Goal: Task Accomplishment & Management: Manage account settings

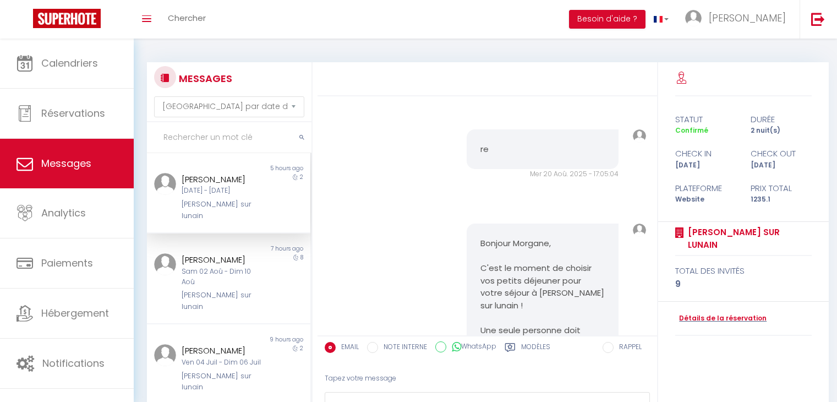
select select "message"
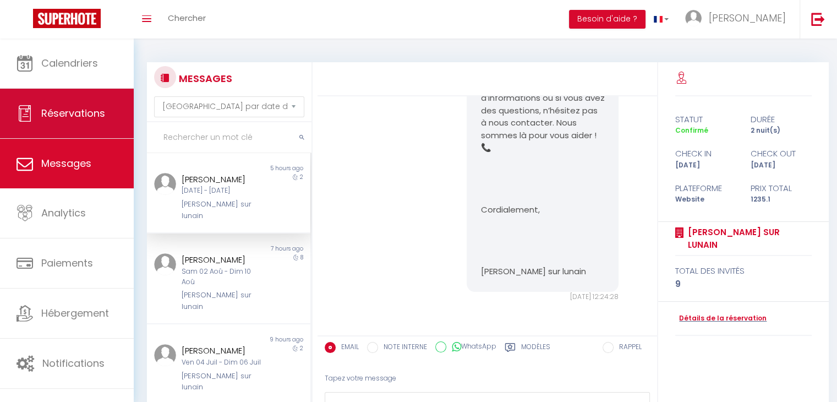
click at [82, 116] on span "Réservations" at bounding box center [73, 113] width 64 height 14
select select "not_cancelled"
select select
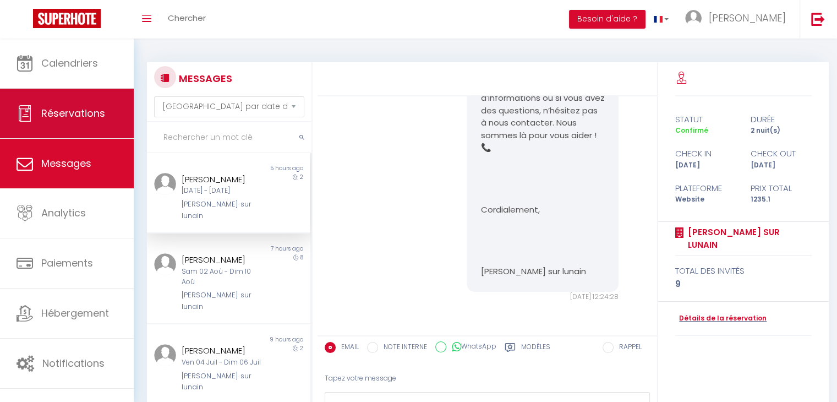
select select
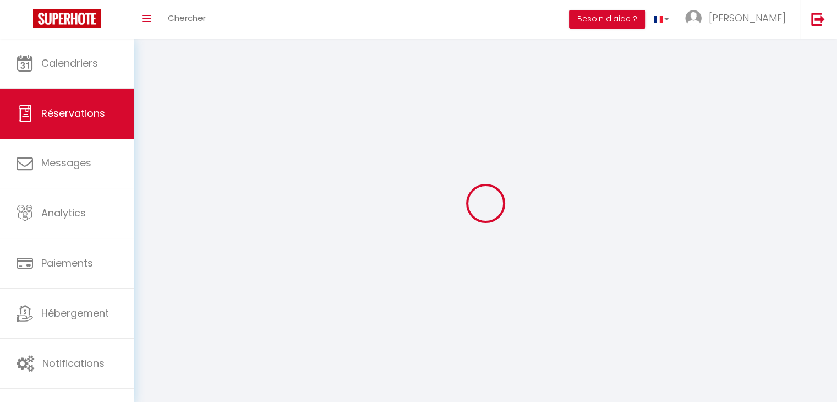
select select
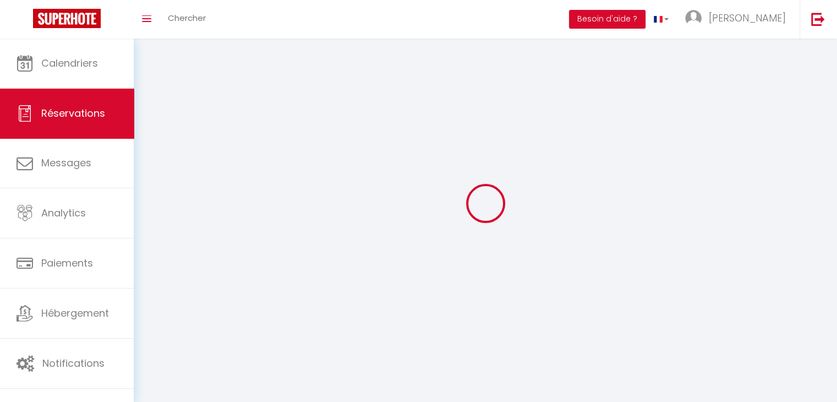
select select
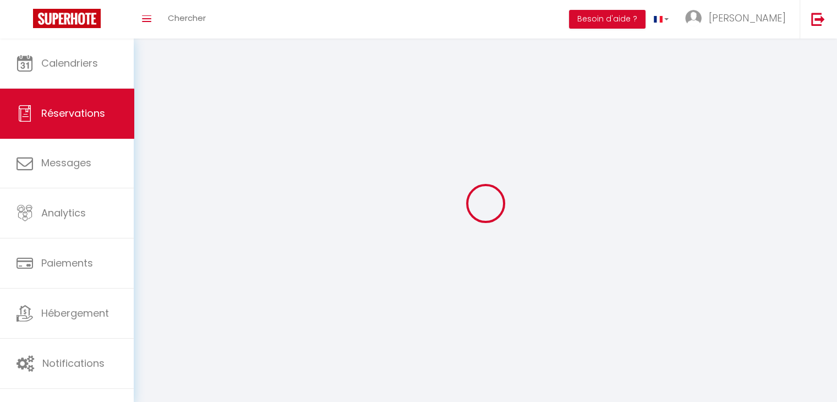
select select
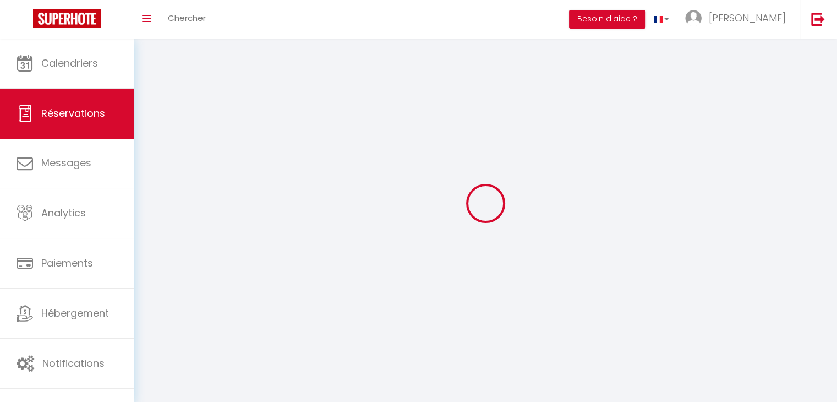
select select
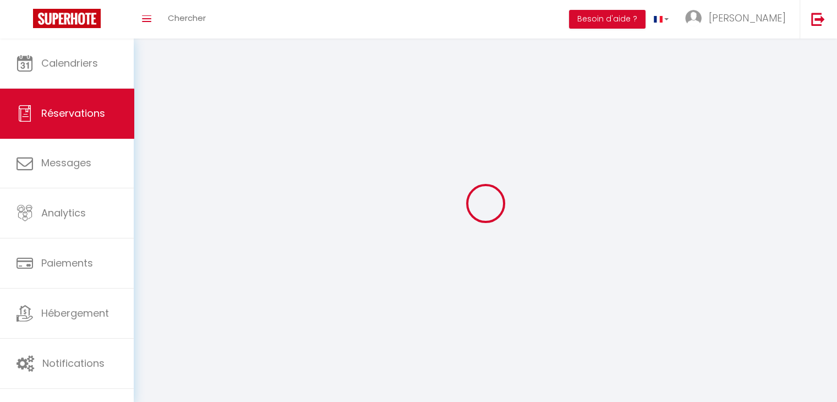
select select
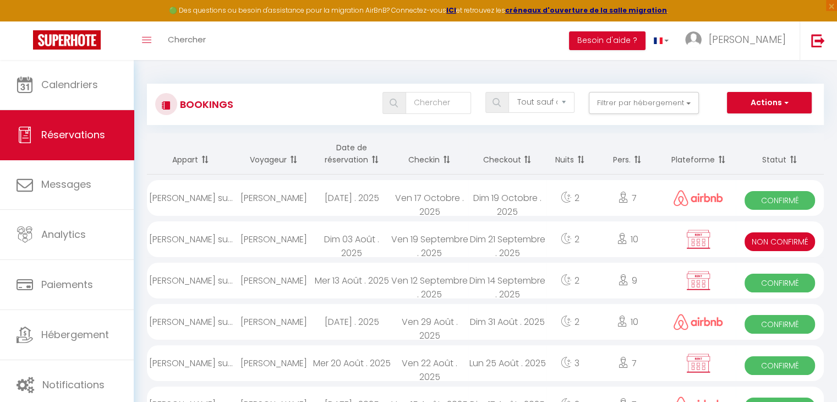
click at [292, 275] on div "[PERSON_NAME]" at bounding box center [274, 281] width 78 height 36
select select "OK"
select select "KO"
select select "0"
select select "1"
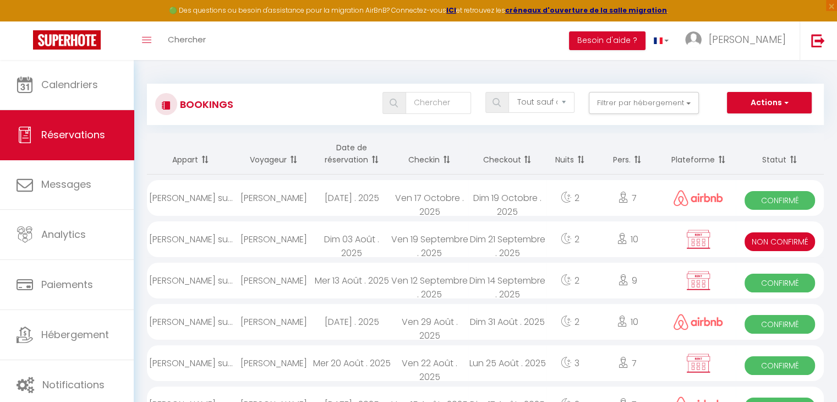
select select "1"
select select
select select "40417"
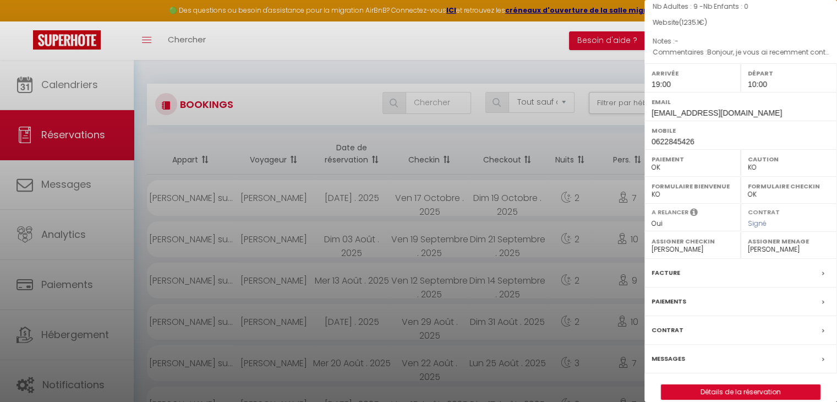
scroll to position [127, 0]
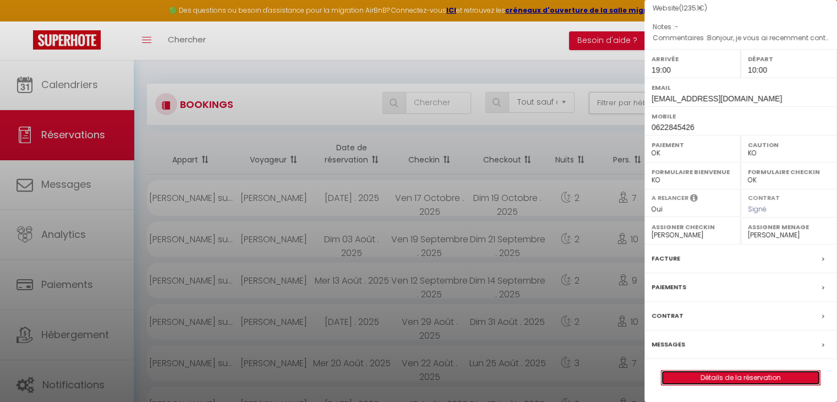
click at [748, 381] on link "Détails de la réservation" at bounding box center [741, 377] width 159 height 14
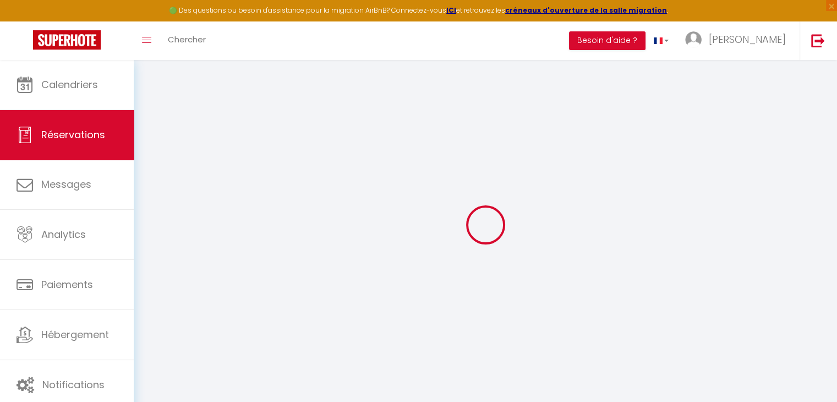
type input "MORGANE"
type input "[PERSON_NAME]"
type input "[EMAIL_ADDRESS][DOMAIN_NAME]"
type input "0622845426"
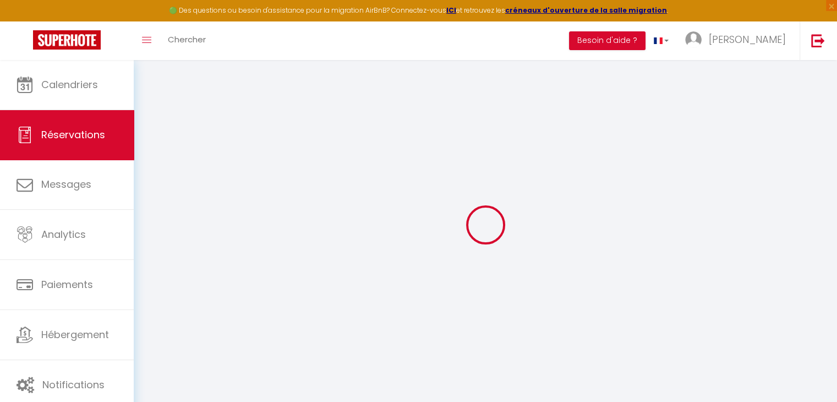
type input "0622845426"
type input "25300"
type input "[STREET_ADDRESS]"
type input "Arçon"
select select "FR"
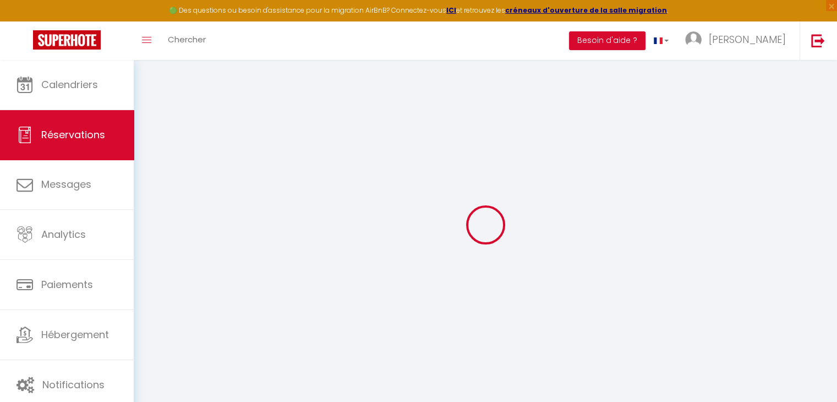
select select "59225"
select select "1"
type input "Ven 12 Septembre 2025"
select select
type input "Dim 14 Septembre 2025"
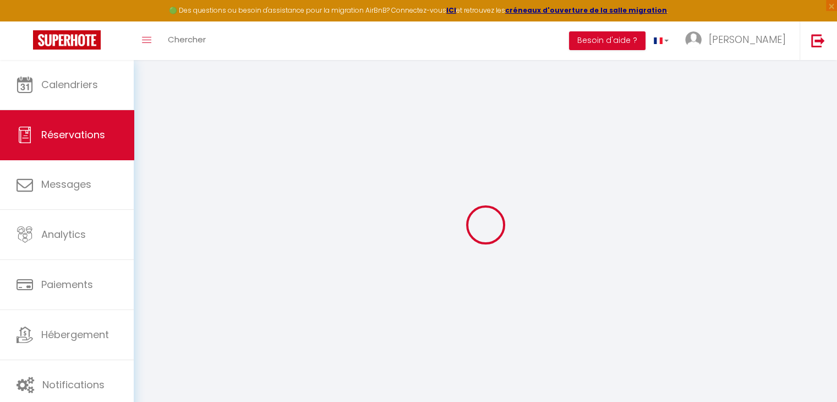
select select
type input "9"
select select "10"
select select
type input "1200"
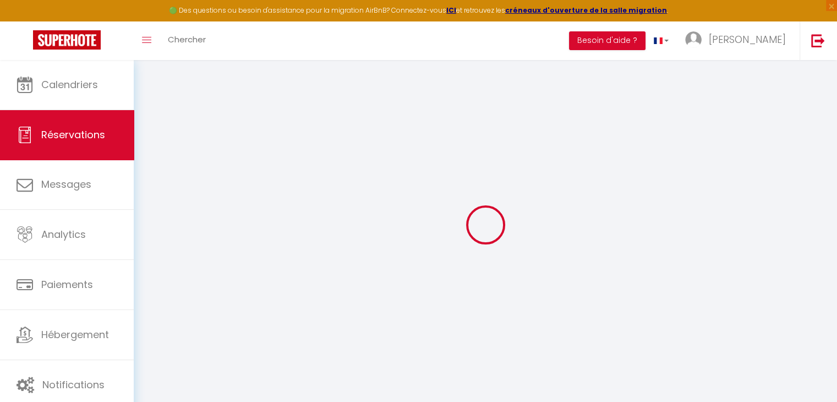
checkbox input "false"
type input "617.55"
select select "69"
type input "0"
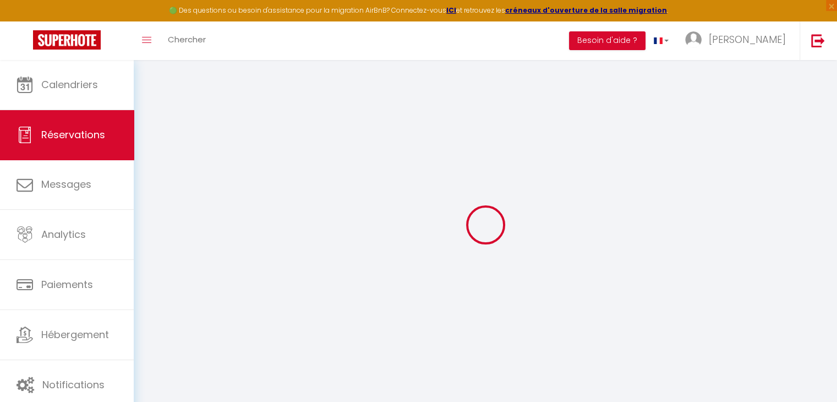
type input "0"
select select
select select "12"
select select "14"
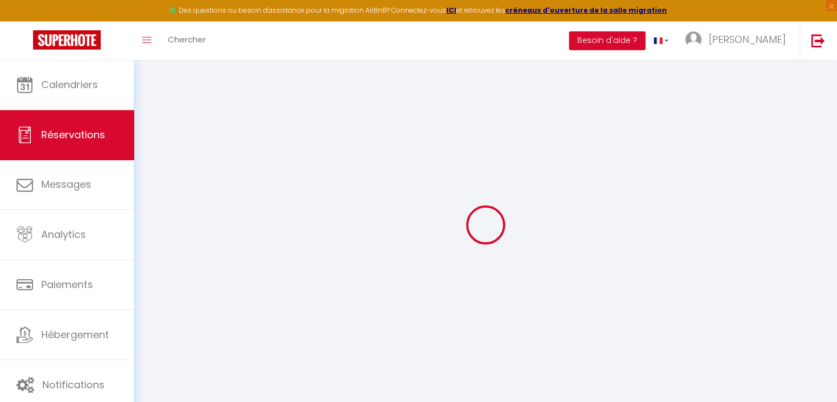
checkbox input "false"
select select
checkbox input "false"
select select
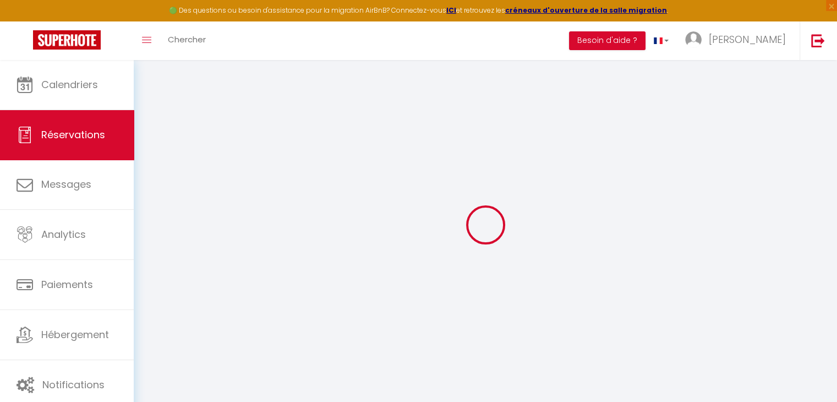
select select
checkbox input "false"
type voyageur1 "Bonjour, je vous ai recemment contacté sur Airbnb pour avoir plus amples inform…"
type input "35.1"
select select
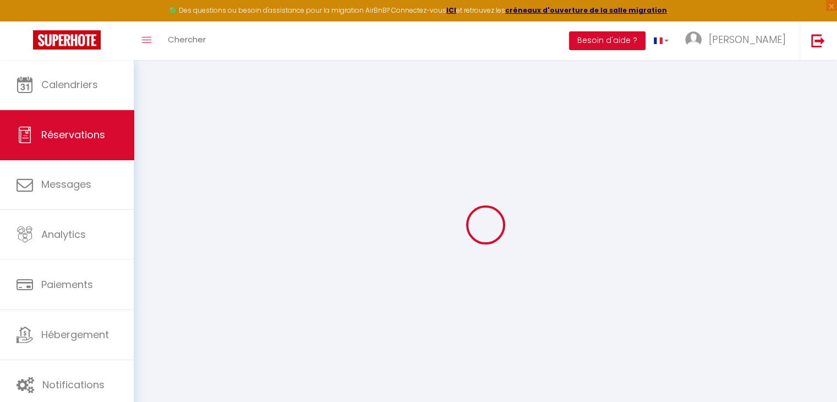
select select
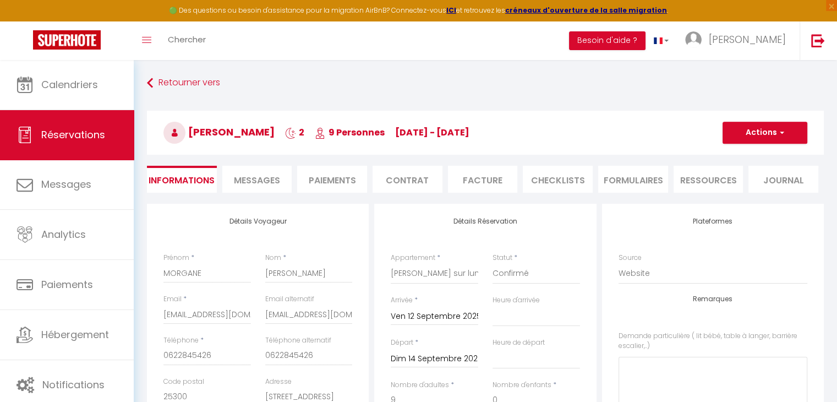
checkbox input "false"
select select "19:00"
select select "10:00"
click at [345, 172] on li "Paiements" at bounding box center [332, 179] width 70 height 27
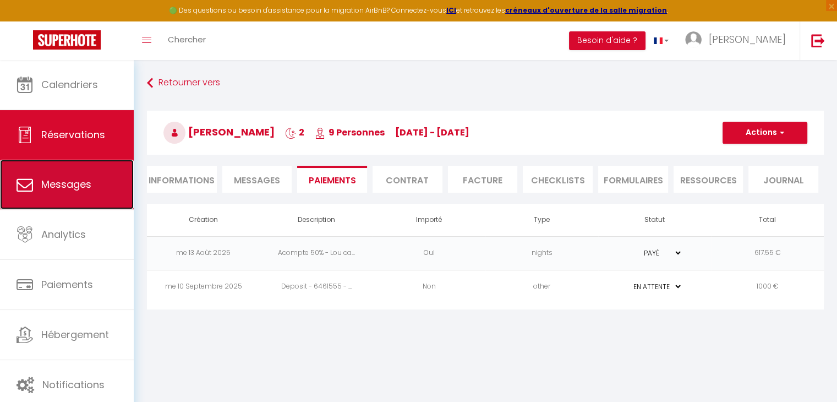
click at [68, 197] on link "Messages" at bounding box center [67, 185] width 134 height 50
select select "message"
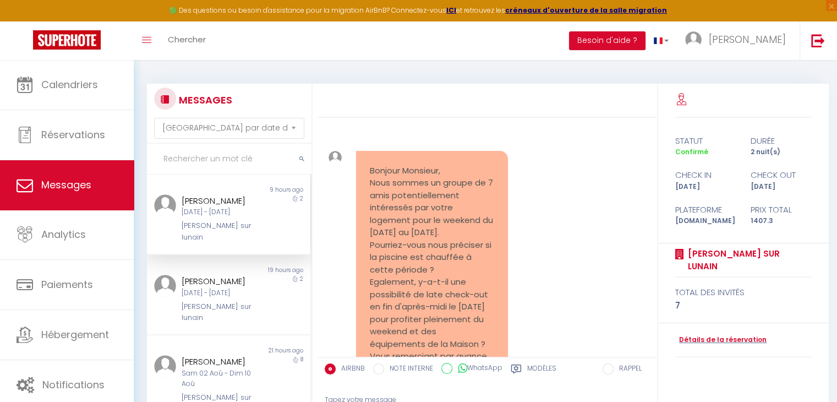
scroll to position [3079, 0]
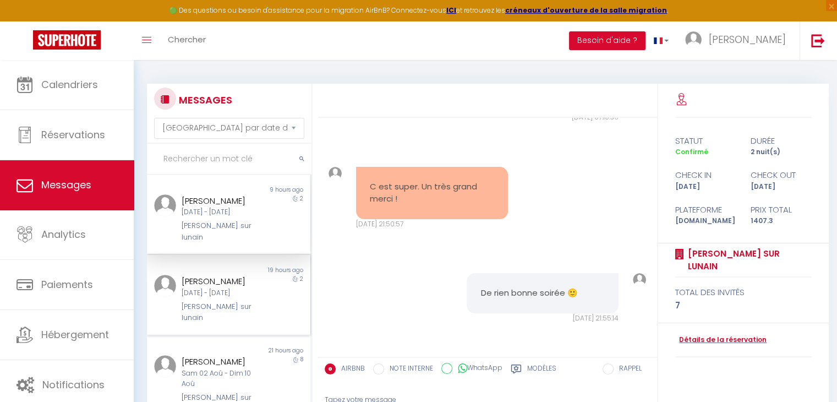
click at [195, 286] on div "[PERSON_NAME]" at bounding box center [222, 281] width 81 height 13
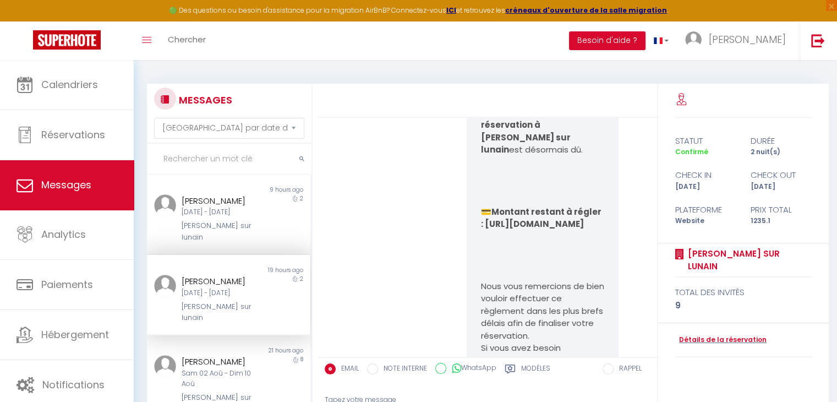
scroll to position [4392, 0]
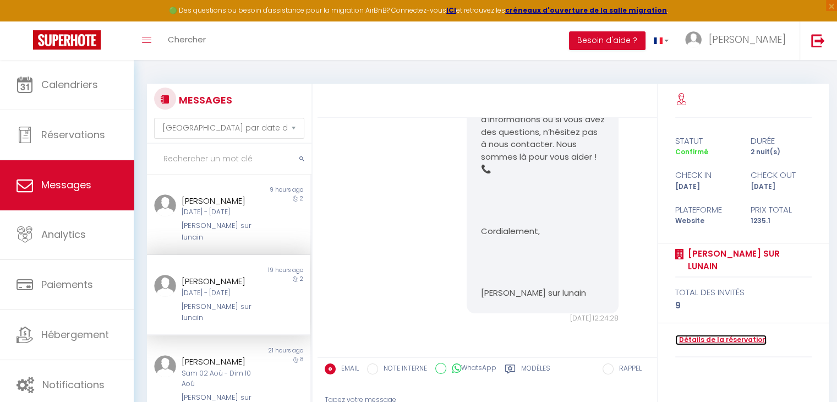
click at [695, 338] on link "Détails de la réservation" at bounding box center [720, 340] width 91 height 10
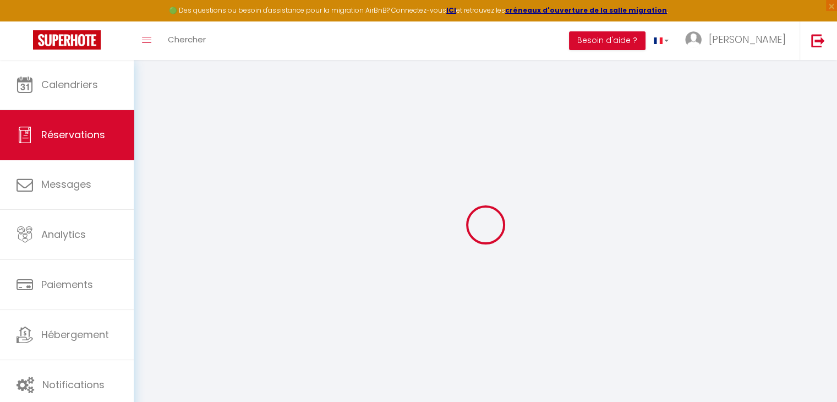
select select
checkbox input "false"
select select
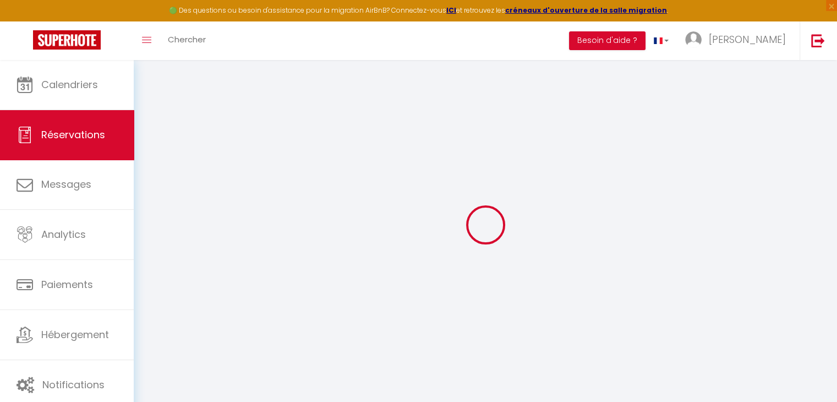
checkbox input "false"
type voyageur1 "Bonjour, je vous ai recemment contacté sur Airbnb pour avoir plus amples inform…"
type input "35.1"
select select
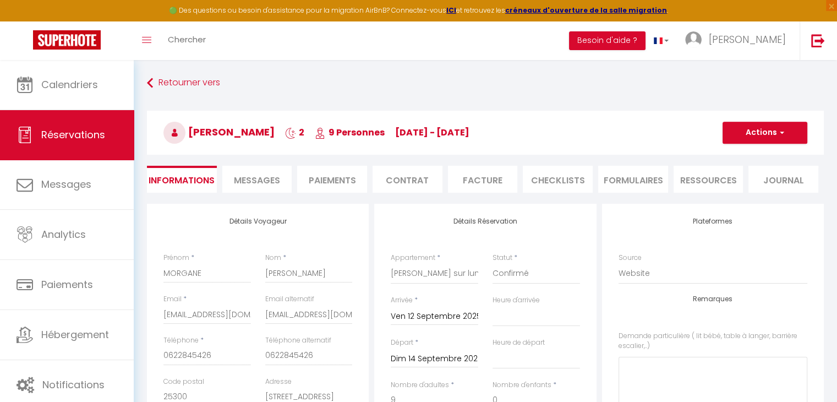
checkbox input "false"
select select "19:00"
select select "10:00"
click at [416, 182] on li "Contrat" at bounding box center [408, 179] width 70 height 27
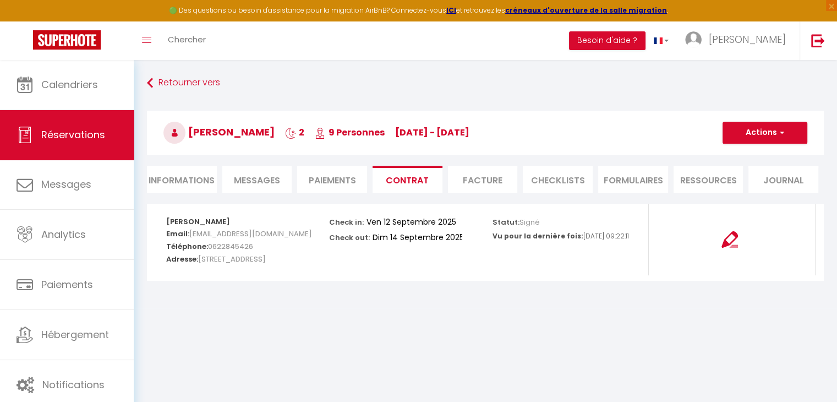
click at [347, 179] on li "Paiements" at bounding box center [332, 179] width 70 height 27
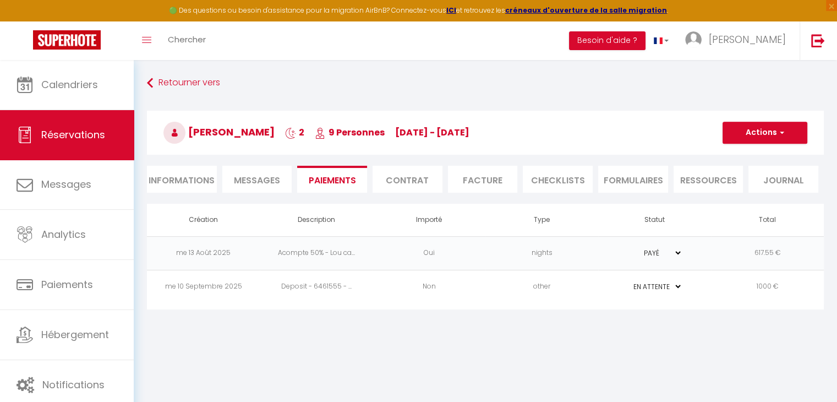
click at [494, 182] on li "Facture" at bounding box center [483, 179] width 70 height 27
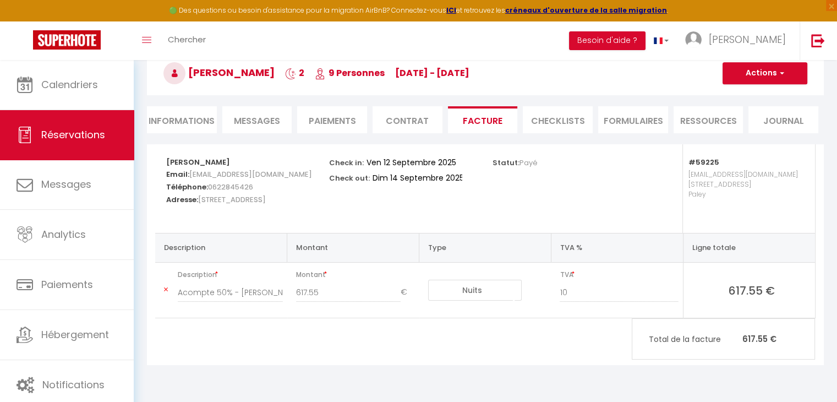
scroll to position [3, 0]
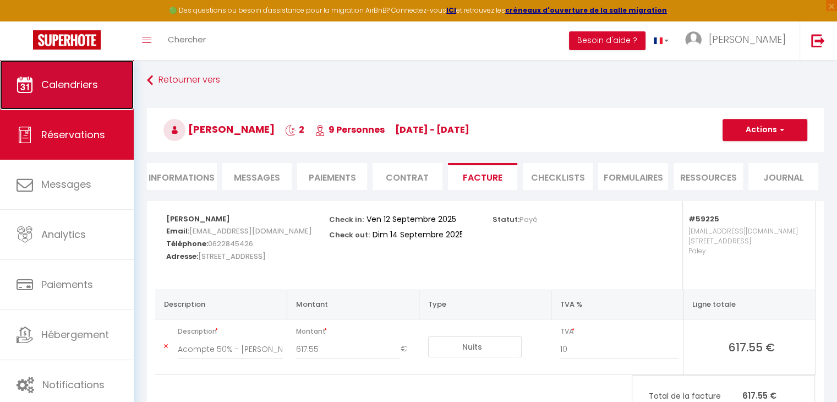
click at [51, 80] on span "Calendriers" at bounding box center [69, 85] width 57 height 14
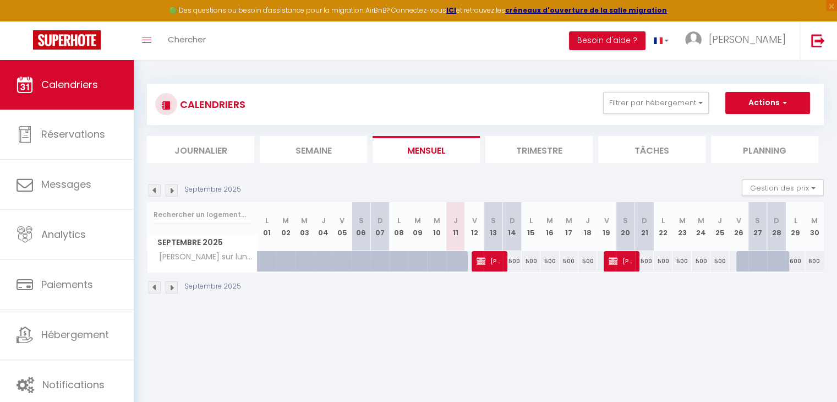
click at [172, 196] on img at bounding box center [172, 190] width 12 height 12
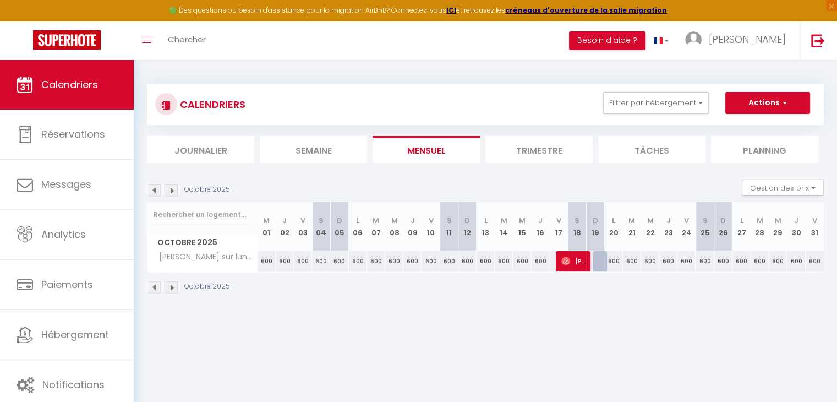
click at [269, 260] on div "600" at bounding box center [267, 261] width 18 height 20
type input "600"
type input "Mer 01 Octobre 2025"
type input "Jeu 02 Octobre 2025"
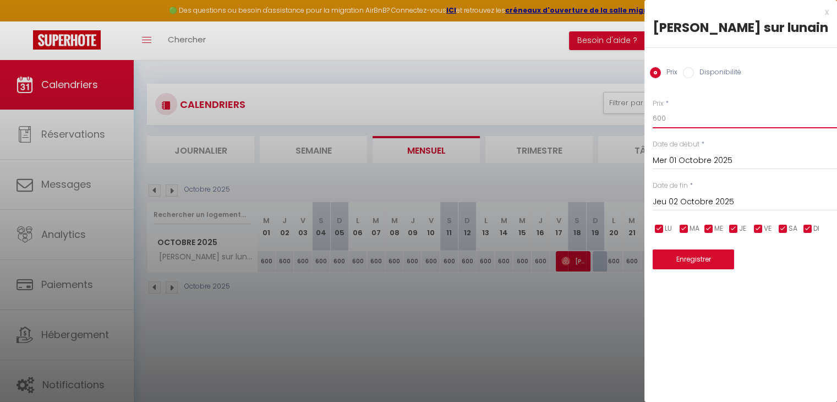
drag, startPoint x: 674, startPoint y: 119, endPoint x: 537, endPoint y: 141, distance: 138.3
click at [537, 141] on body "🟢 Des questions ou besoin d'assistance pour la migration AirBnB? Connectez-vous…" at bounding box center [418, 261] width 837 height 402
type input "4"
type input "500"
click at [691, 203] on input "Jeu 02 Octobre 2025" at bounding box center [745, 202] width 184 height 14
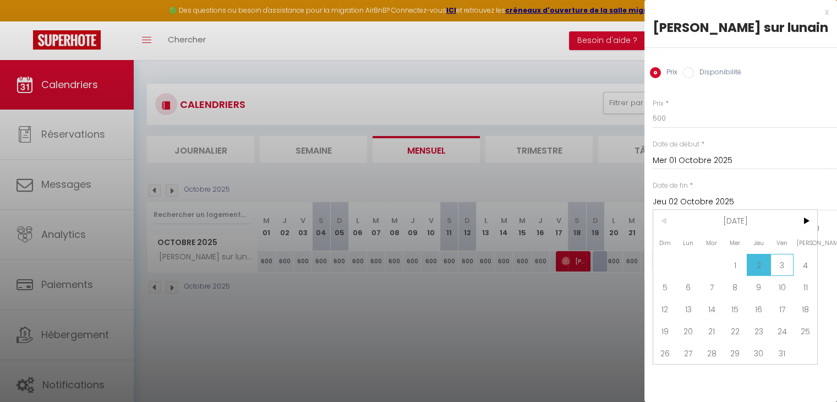
click at [786, 263] on span "3" at bounding box center [783, 265] width 24 height 22
type input "Ven 03 Octobre 2025"
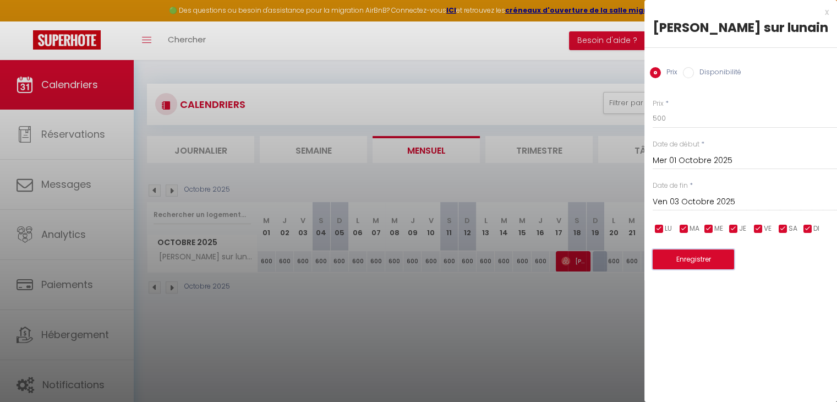
click at [687, 260] on button "Enregistrer" at bounding box center [693, 259] width 81 height 20
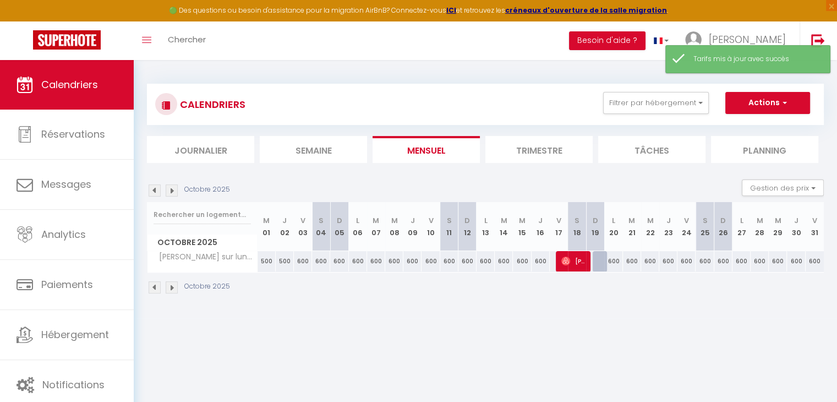
click at [304, 264] on div "600" at bounding box center [303, 261] width 18 height 20
type input "600"
type input "Ven 03 Octobre 2025"
type input "[DATE]"
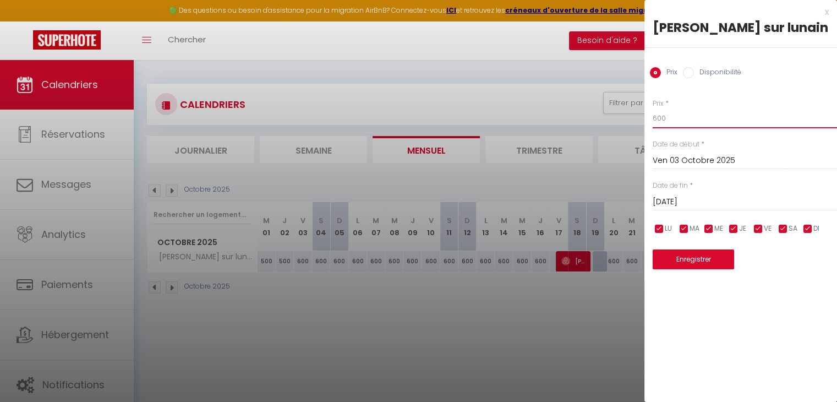
drag, startPoint x: 674, startPoint y: 120, endPoint x: 599, endPoint y: 118, distance: 75.4
click at [599, 118] on body "🟢 Des questions ou besoin d'assistance pour la migration AirBnB? Connectez-vous…" at bounding box center [418, 261] width 837 height 402
type input "500"
click at [689, 252] on button "Enregistrer" at bounding box center [693, 259] width 81 height 20
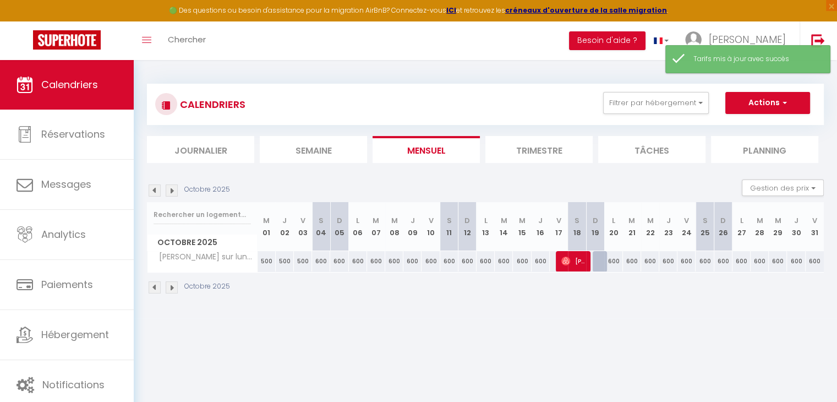
click at [358, 262] on div "600" at bounding box center [358, 261] width 18 height 20
type input "600"
type input "Lun 06 Octobre 2025"
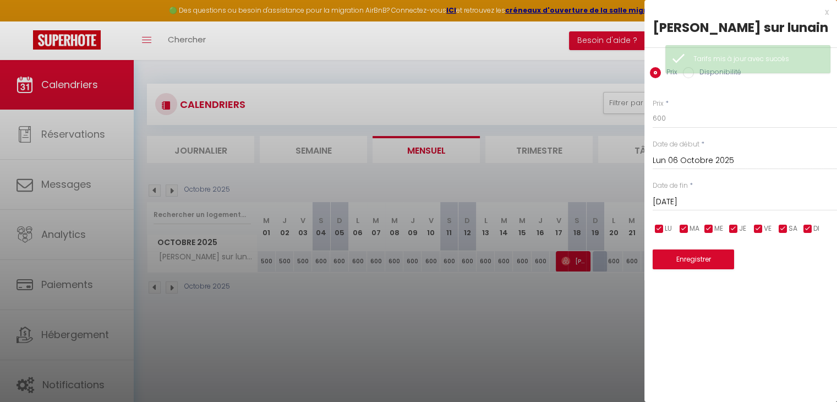
click at [671, 201] on input "[DATE]" at bounding box center [745, 202] width 184 height 14
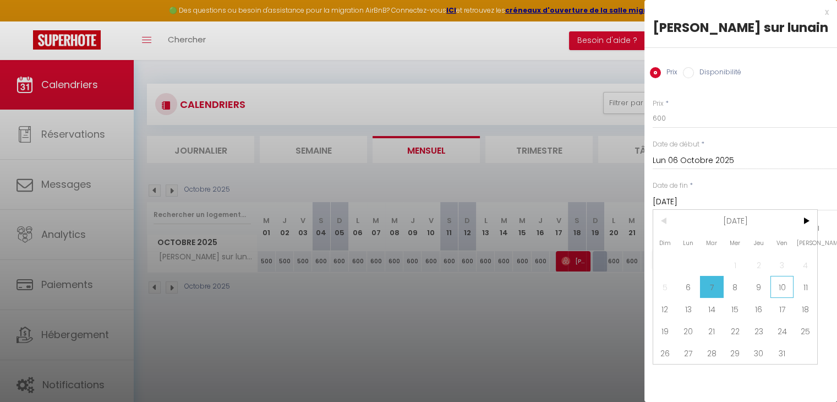
click at [789, 278] on span "10" at bounding box center [783, 287] width 24 height 22
type input "Ven 10 Octobre 2025"
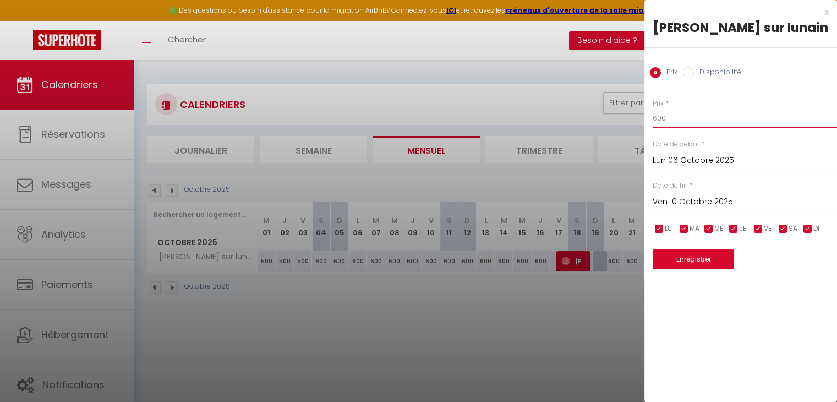
drag, startPoint x: 687, startPoint y: 119, endPoint x: 575, endPoint y: 118, distance: 112.3
click at [575, 118] on body "🟢 Des questions ou besoin d'assistance pour la migration AirBnB? Connectez-vous…" at bounding box center [418, 261] width 837 height 402
type input "500"
click at [687, 256] on button "Enregistrer" at bounding box center [693, 259] width 81 height 20
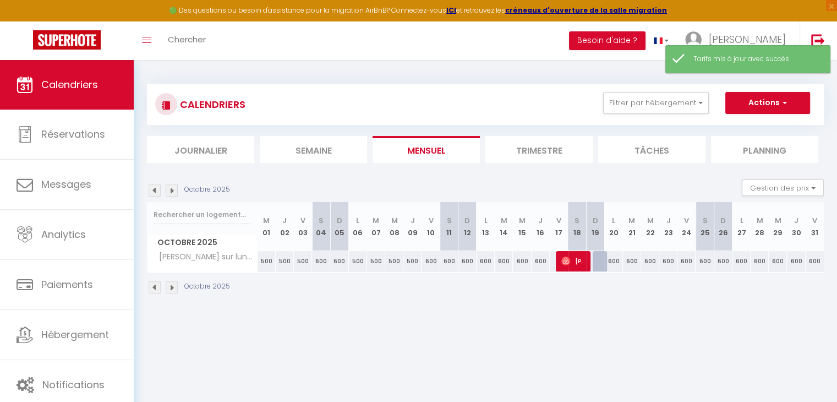
click at [430, 262] on div "600" at bounding box center [431, 261] width 18 height 20
type input "600"
type input "Ven 10 Octobre 2025"
type input "[DATE]"
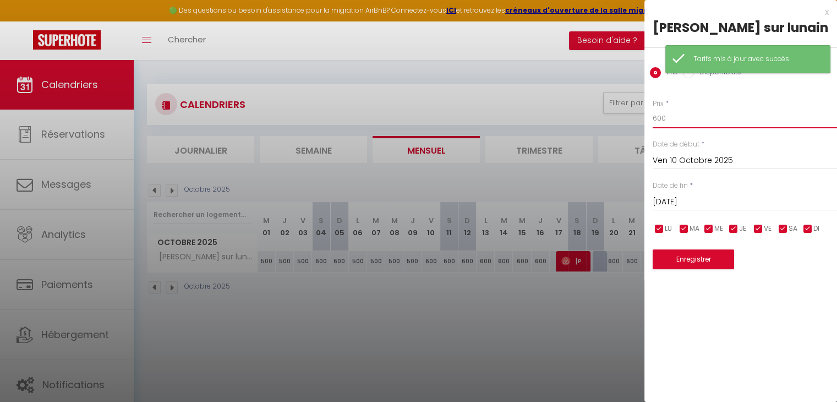
drag, startPoint x: 669, startPoint y: 119, endPoint x: 560, endPoint y: 117, distance: 109.0
click at [560, 117] on body "🟢 Des questions ou besoin d'assistance pour la migration AirBnB? Connectez-vous…" at bounding box center [418, 261] width 837 height 402
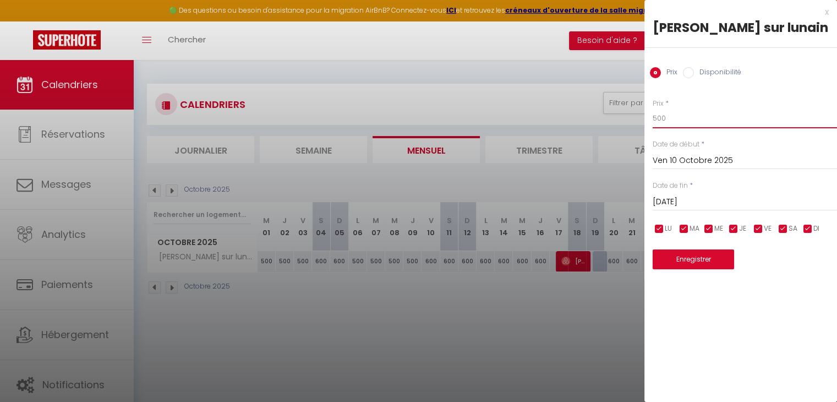
type input "500"
click at [696, 261] on button "Enregistrer" at bounding box center [693, 259] width 81 height 20
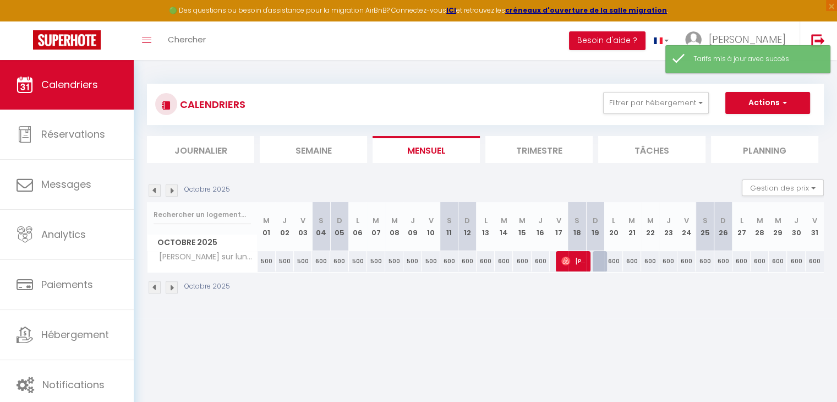
click at [488, 260] on div "600" at bounding box center [486, 261] width 18 height 20
type input "600"
type input "Lun 13 Octobre 2025"
type input "[DATE]"
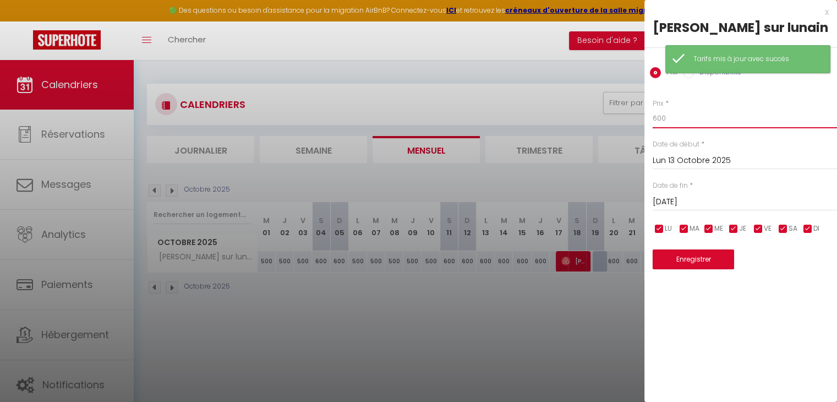
drag, startPoint x: 684, startPoint y: 124, endPoint x: 568, endPoint y: 137, distance: 116.3
click at [568, 137] on body "🟢 Des questions ou besoin d'assistance pour la migration AirBnB? Connectez-vous…" at bounding box center [418, 261] width 837 height 402
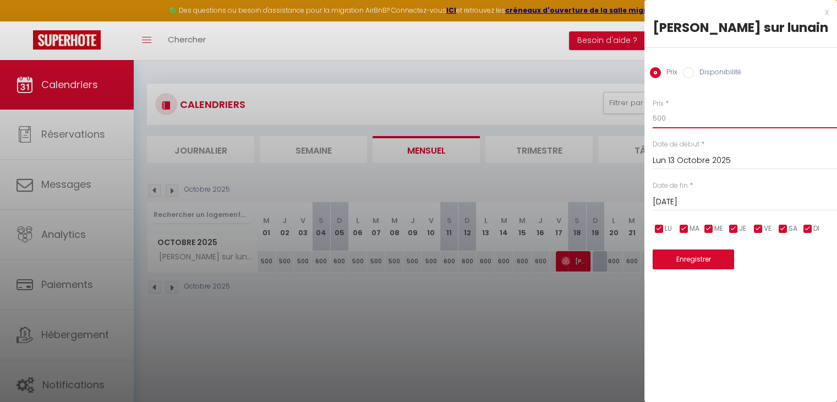
type input "500"
click at [688, 201] on input "[DATE]" at bounding box center [745, 202] width 184 height 14
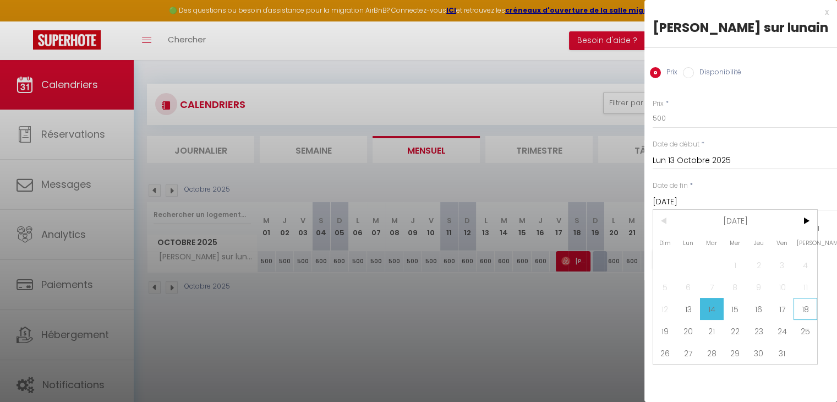
click at [808, 311] on span "18" at bounding box center [806, 309] width 24 height 22
type input "[DATE]"
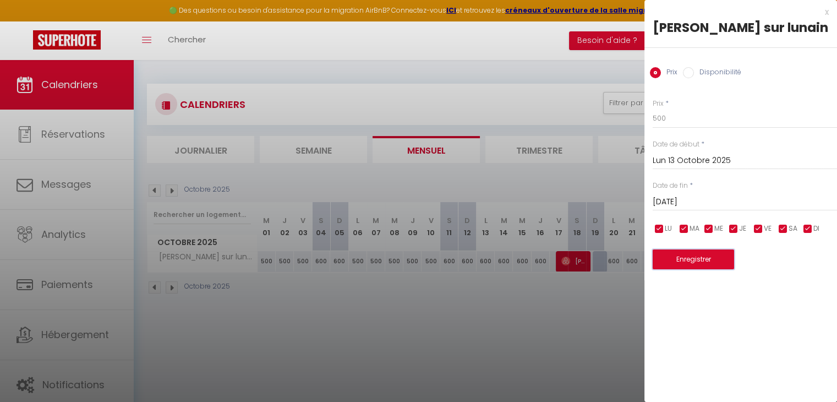
click at [691, 258] on button "Enregistrer" at bounding box center [693, 259] width 81 height 20
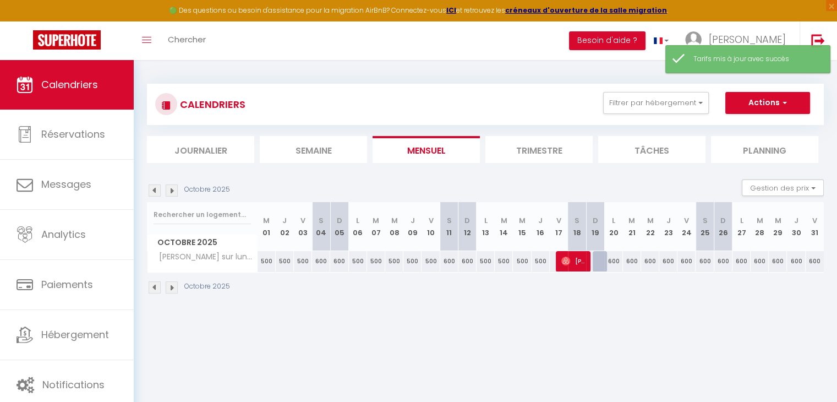
click at [554, 255] on div "500" at bounding box center [558, 261] width 19 height 20
click at [533, 263] on div "500" at bounding box center [541, 261] width 18 height 20
type input "500"
type input "Jeu 16 Octobre 2025"
type input "Ven 17 Octobre 2025"
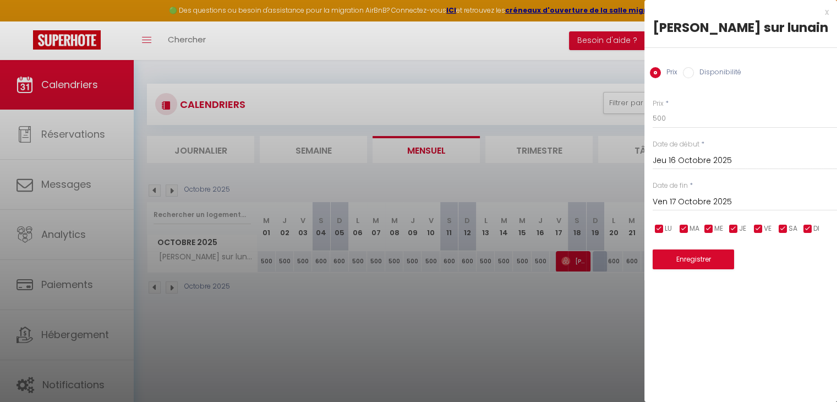
click at [545, 322] on div at bounding box center [418, 201] width 837 height 402
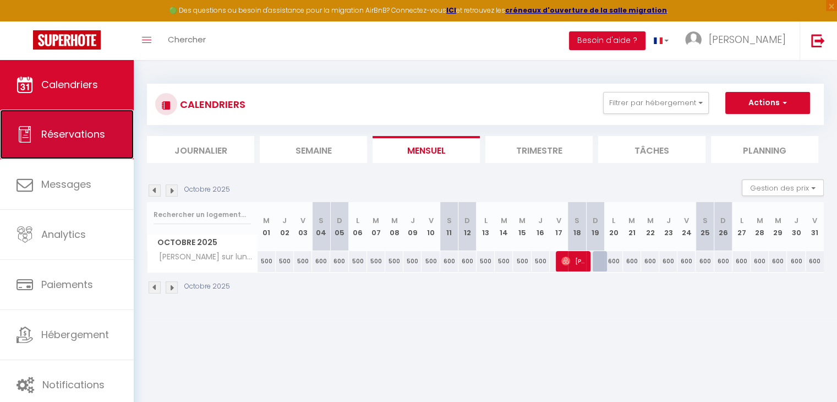
click at [110, 135] on link "Réservations" at bounding box center [67, 135] width 134 height 50
select select "not_cancelled"
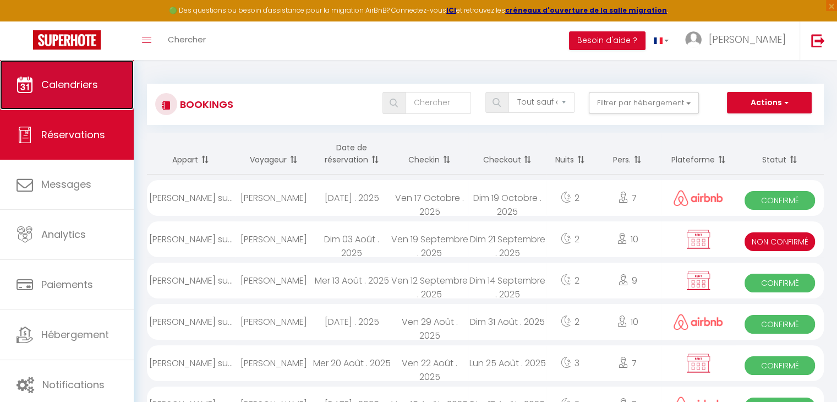
click at [90, 95] on link "Calendriers" at bounding box center [67, 85] width 134 height 50
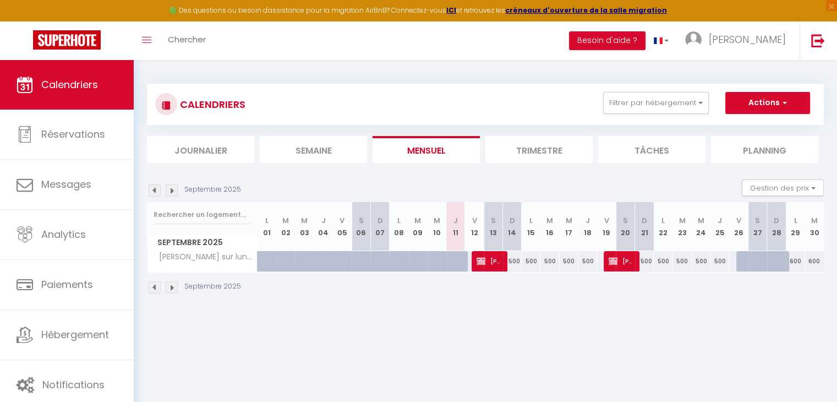
click at [174, 189] on img at bounding box center [172, 190] width 12 height 12
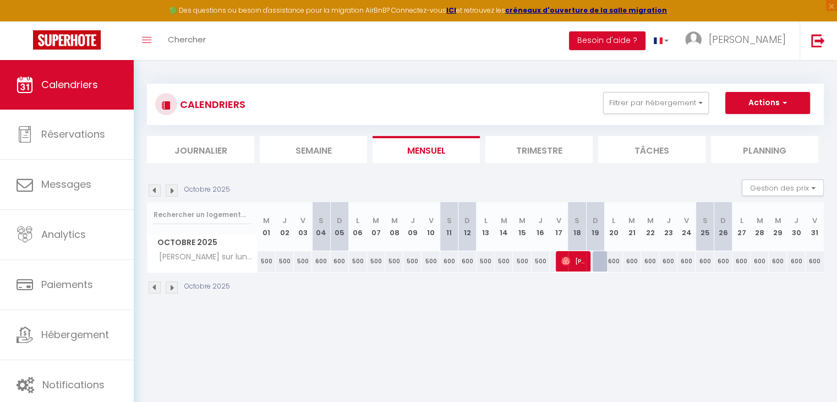
click at [552, 257] on div "500" at bounding box center [558, 261] width 19 height 20
click at [537, 261] on div "500" at bounding box center [541, 261] width 18 height 20
type input "500"
type input "Jeu 16 Octobre 2025"
type input "Ven 17 Octobre 2025"
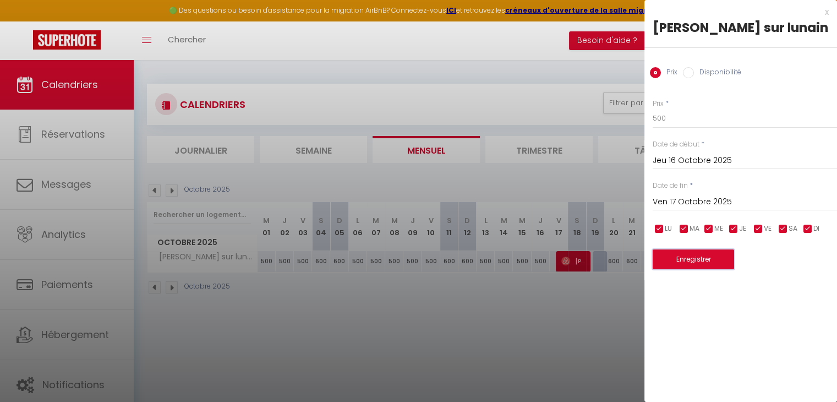
click at [668, 261] on button "Enregistrer" at bounding box center [693, 259] width 81 height 20
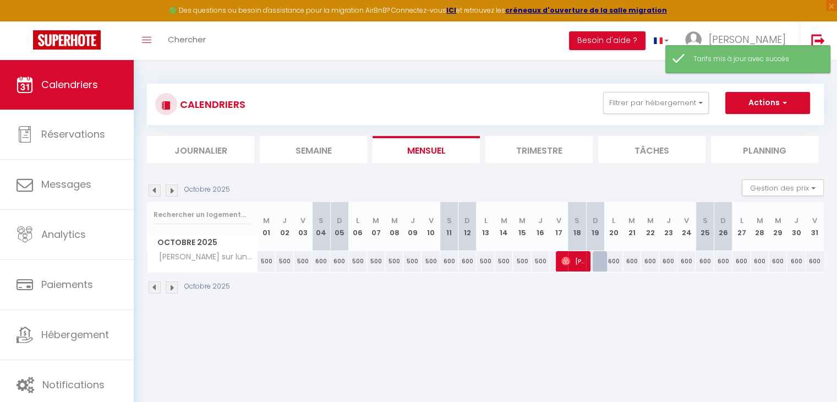
click at [169, 190] on img at bounding box center [172, 190] width 12 height 12
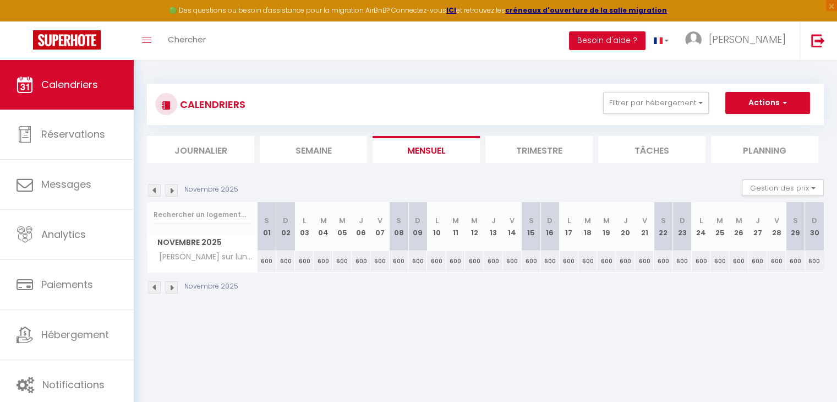
click at [152, 191] on img at bounding box center [155, 190] width 12 height 12
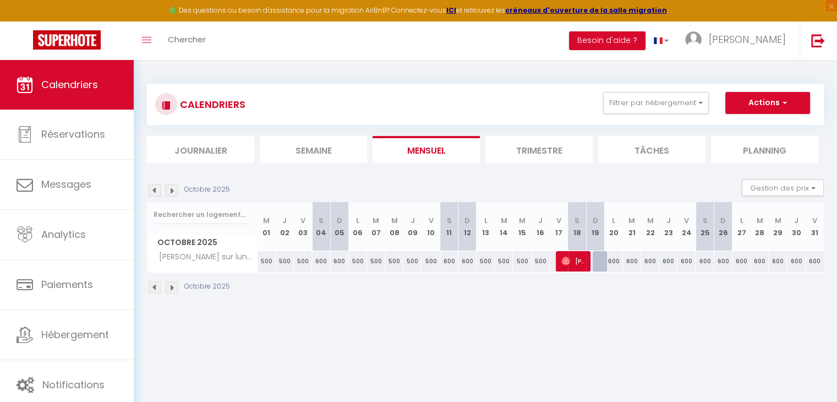
click at [620, 264] on div "600" at bounding box center [613, 261] width 18 height 20
type input "600"
type input "Lun 20 Octobre 2025"
type input "[DATE]"
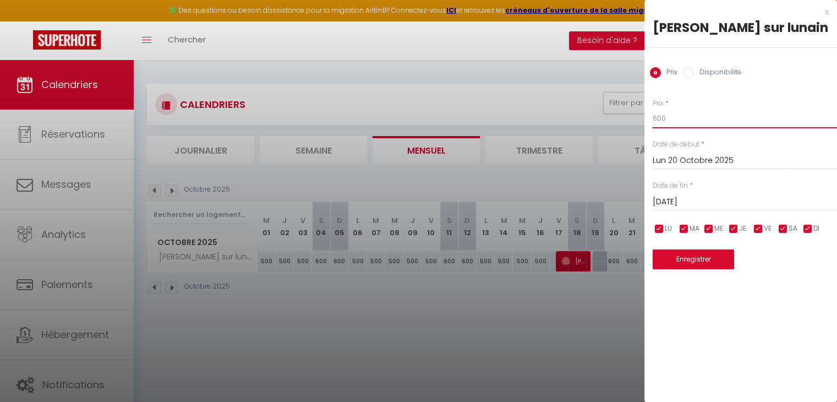
drag, startPoint x: 682, startPoint y: 118, endPoint x: 557, endPoint y: 142, distance: 127.3
click at [557, 142] on body "🟢 Des questions ou besoin d'assistance pour la migration AirBnB? Connectez-vous…" at bounding box center [418, 261] width 837 height 402
type input "500"
click at [723, 199] on input "[DATE]" at bounding box center [745, 202] width 184 height 14
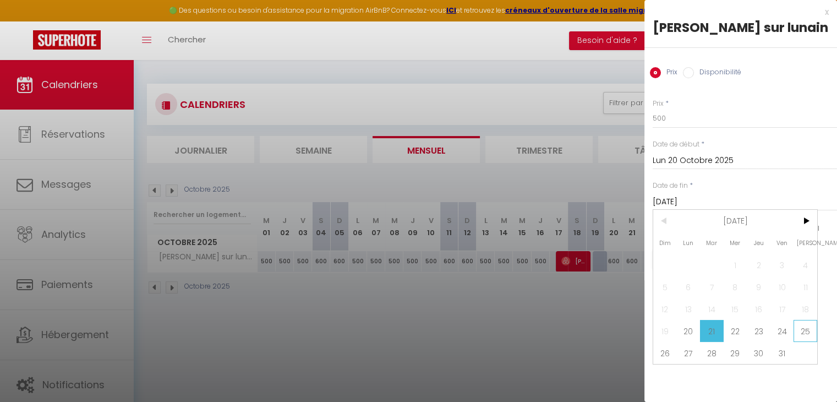
click at [808, 332] on span "25" at bounding box center [806, 331] width 24 height 22
type input "[DATE]"
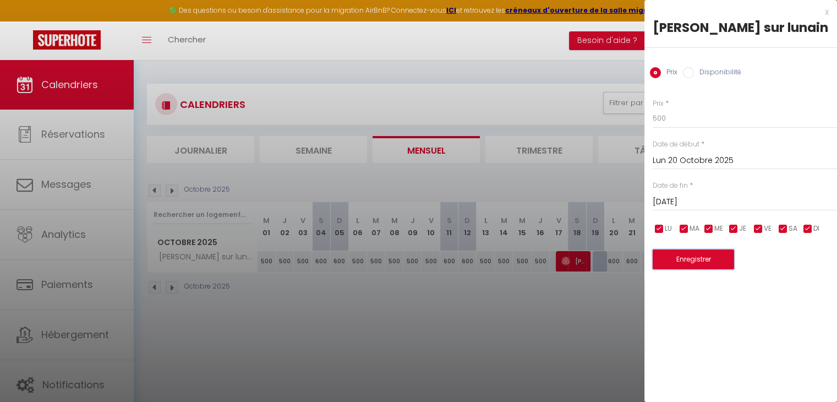
click at [711, 261] on button "Enregistrer" at bounding box center [693, 259] width 81 height 20
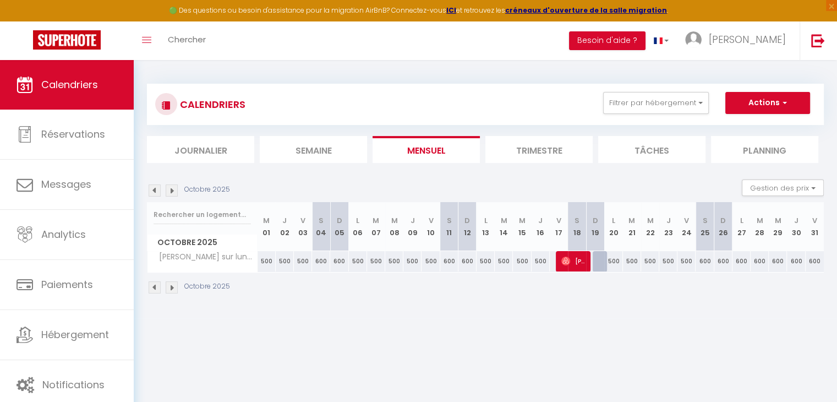
click at [749, 258] on div "600" at bounding box center [742, 261] width 18 height 20
type input "600"
type input "Lun 27 Octobre 2025"
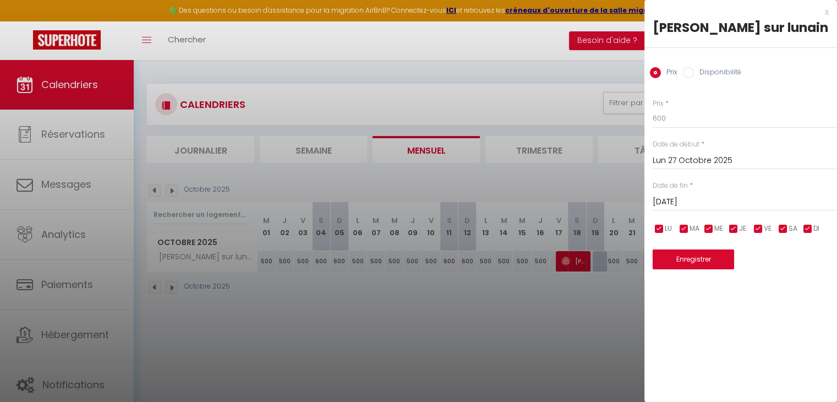
click at [730, 205] on input "[DATE]" at bounding box center [745, 202] width 184 height 14
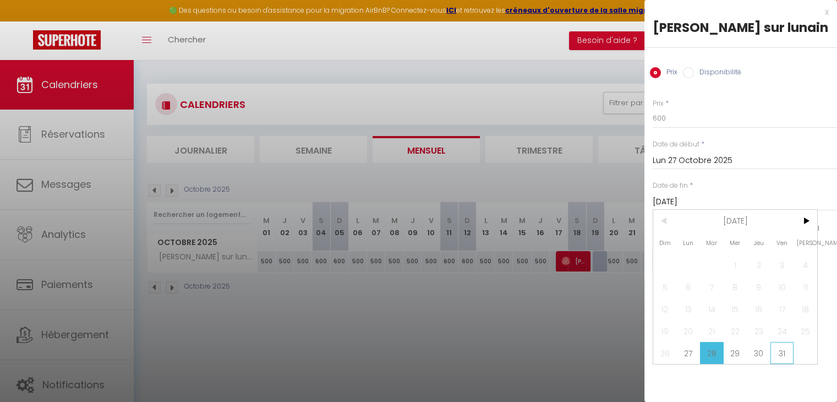
click at [783, 349] on span "31" at bounding box center [783, 353] width 24 height 22
type input "Ven 31 Octobre 2025"
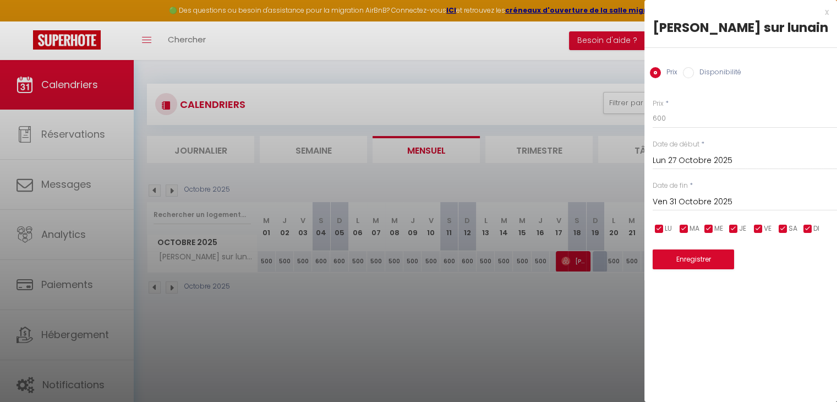
click at [697, 269] on div "x [PERSON_NAME] sur lunain Prix Disponibilité Prix * 600 Statut * Disponible In…" at bounding box center [741, 143] width 193 height 286
click at [702, 261] on button "Enregistrer" at bounding box center [693, 259] width 81 height 20
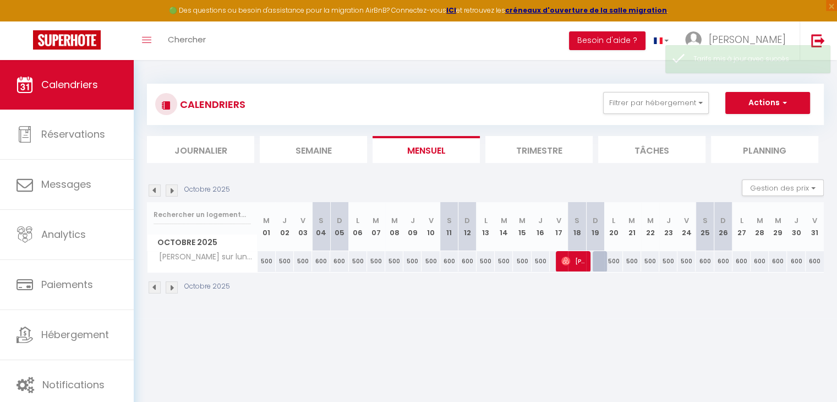
click at [176, 189] on img at bounding box center [172, 190] width 12 height 12
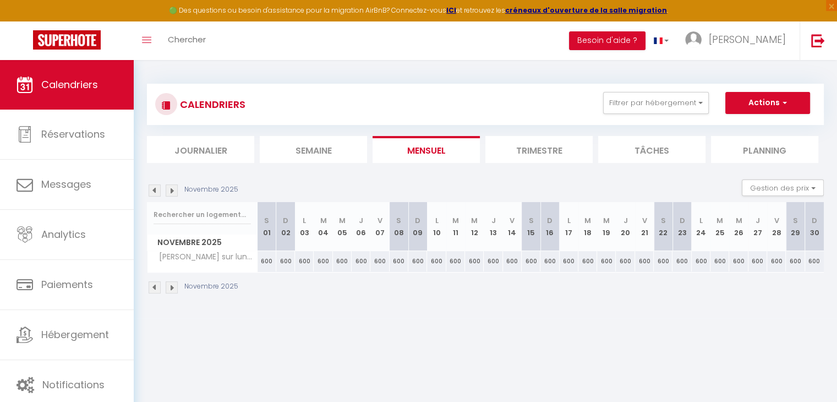
click at [155, 193] on img at bounding box center [155, 190] width 12 height 12
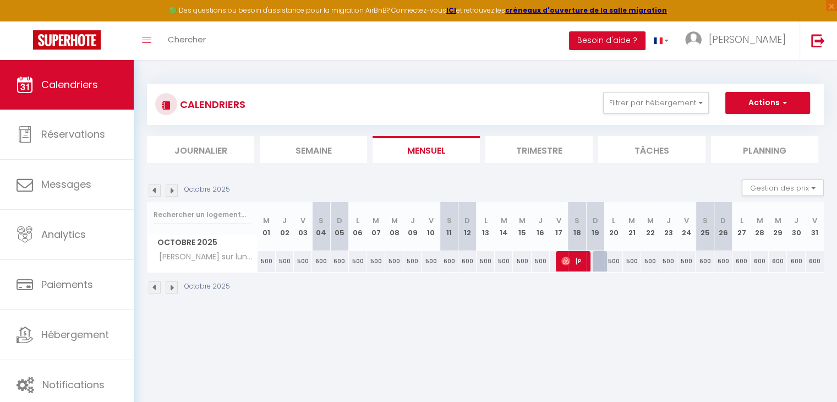
click at [155, 193] on img at bounding box center [155, 190] width 12 height 12
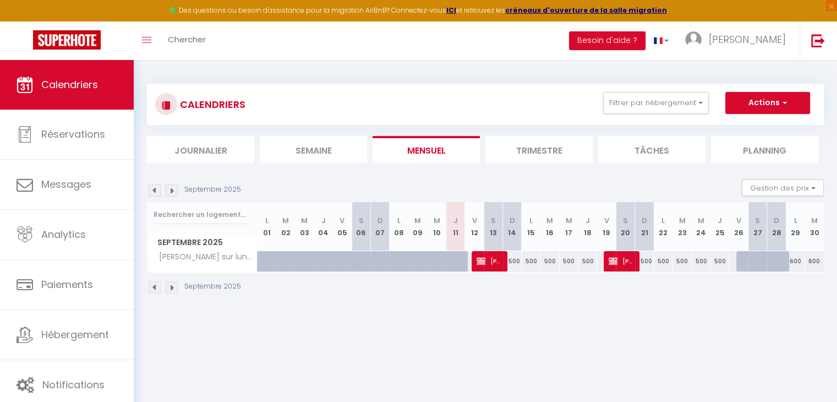
click at [155, 193] on img at bounding box center [155, 190] width 12 height 12
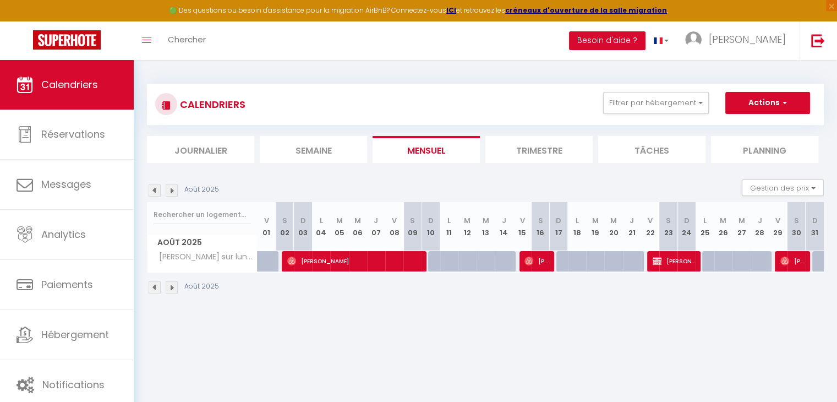
click at [172, 189] on img at bounding box center [172, 190] width 12 height 12
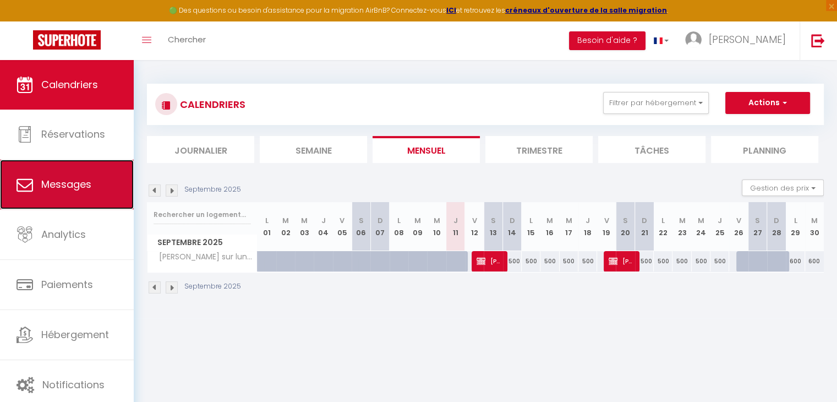
click at [51, 163] on link "Messages" at bounding box center [67, 185] width 134 height 50
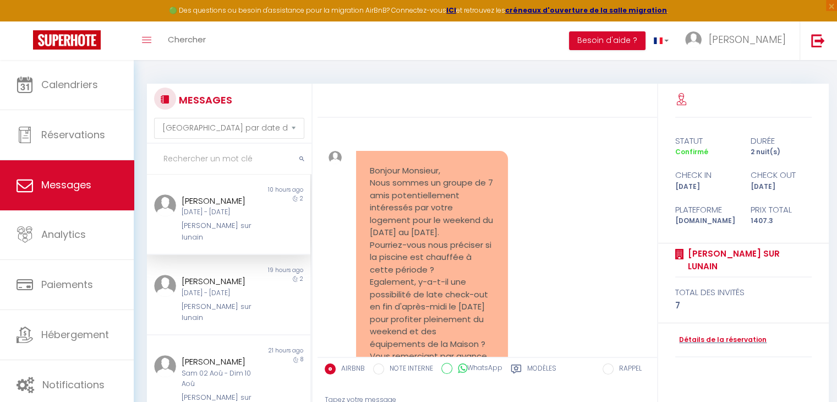
scroll to position [3079, 0]
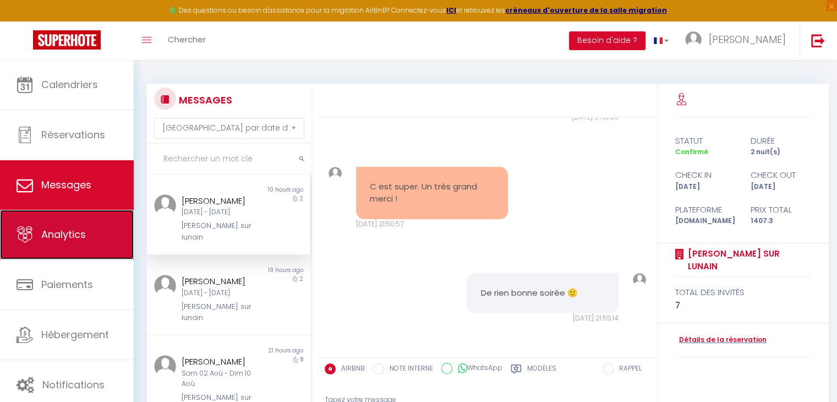
click at [9, 249] on link "Analytics" at bounding box center [67, 235] width 134 height 50
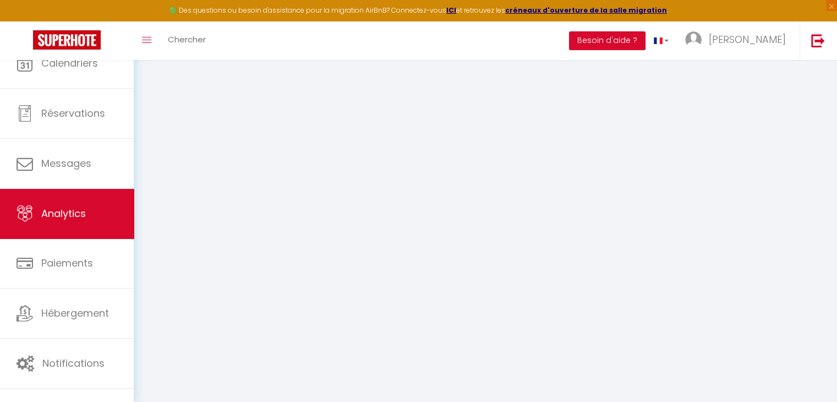
select select "2025"
select select "9"
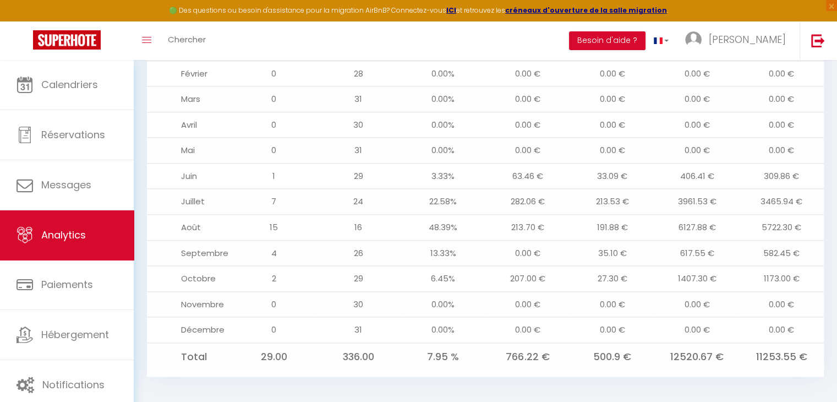
scroll to position [1247, 0]
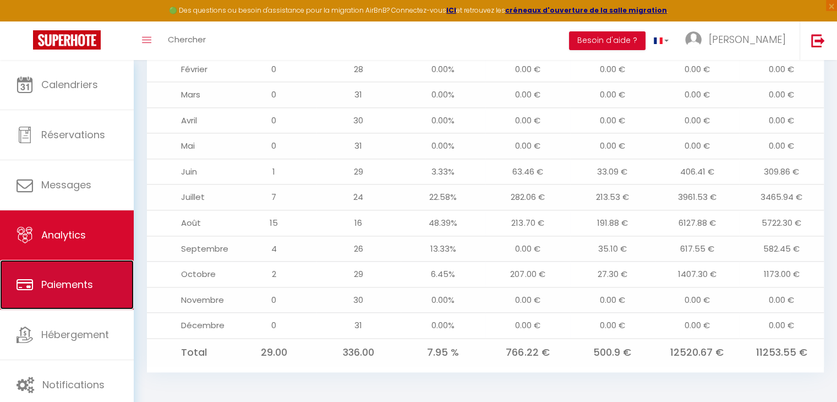
click at [55, 289] on span "Paiements" at bounding box center [67, 284] width 52 height 14
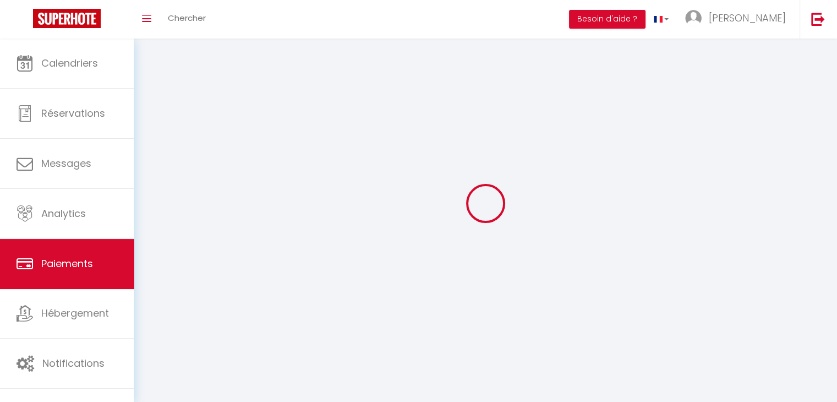
select select "2"
select select "0"
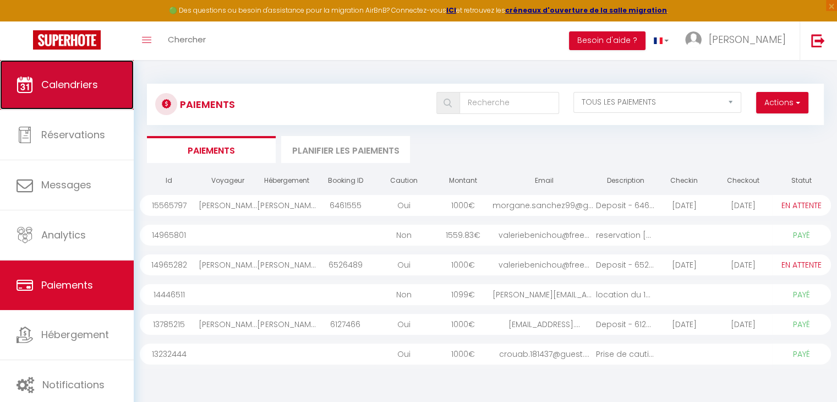
click at [74, 70] on link "Calendriers" at bounding box center [67, 85] width 134 height 50
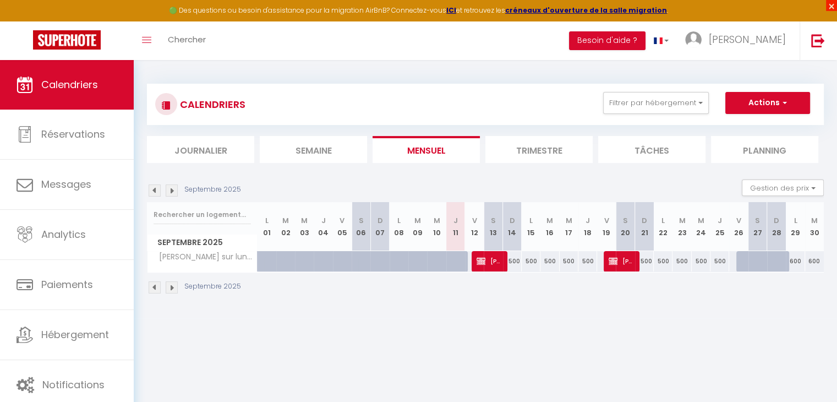
click at [831, 9] on span "×" at bounding box center [831, 5] width 11 height 11
